Goal: Task Accomplishment & Management: Use online tool/utility

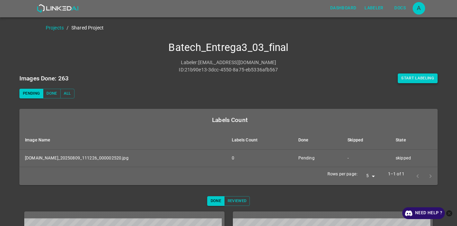
click at [406, 79] on button "Start Labeling" at bounding box center [417, 78] width 40 height 10
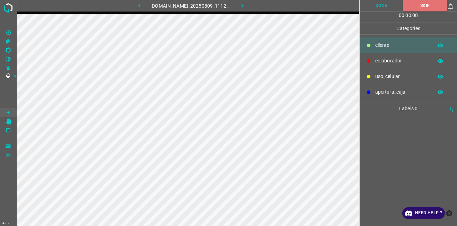
click at [246, 6] on icon "button" at bounding box center [242, 5] width 7 height 7
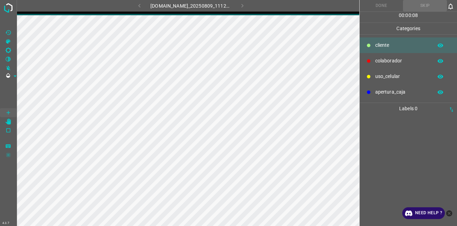
click at [450, 215] on icon "close-help" at bounding box center [449, 213] width 6 height 6
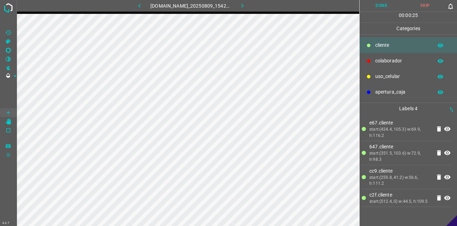
click at [396, 57] on p "colaborador" at bounding box center [402, 60] width 54 height 7
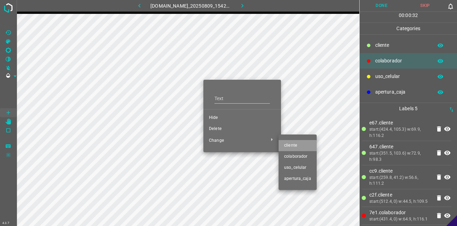
click at [290, 147] on span "​​cliente" at bounding box center [297, 145] width 27 height 6
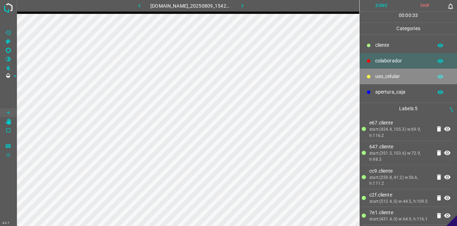
click at [398, 74] on p "uso_celular" at bounding box center [402, 76] width 54 height 7
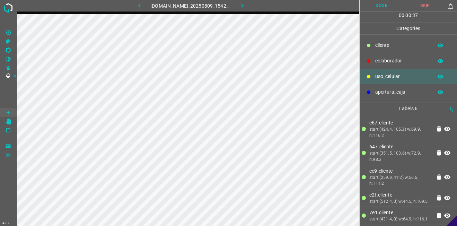
click at [385, 47] on p "​​cliente" at bounding box center [402, 45] width 54 height 7
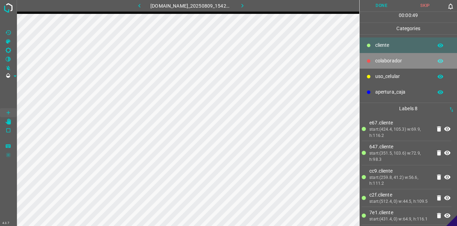
click at [381, 62] on p "colaborador" at bounding box center [402, 60] width 54 height 7
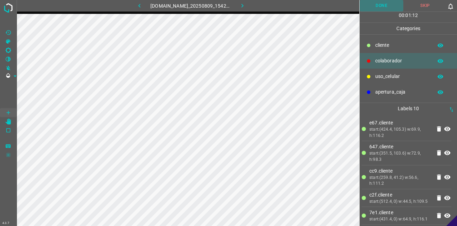
click at [373, 7] on button "Done" at bounding box center [381, 5] width 44 height 11
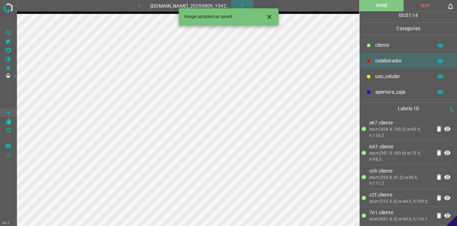
click at [252, 3] on button "button" at bounding box center [242, 5] width 22 height 11
